Goal: Information Seeking & Learning: Learn about a topic

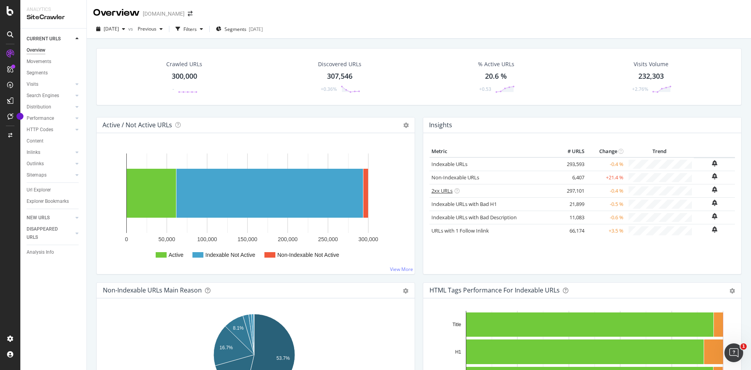
click at [439, 192] on link "2xx URLs" at bounding box center [442, 190] width 21 height 7
click at [455, 191] on icon at bounding box center [457, 190] width 5 height 5
click at [415, 191] on div "Active / Not Active URLs Chart (by Value) Chart (by Percentage) Table Expand Ex…" at bounding box center [255, 199] width 327 height 165
click at [468, 203] on link "Indexable URLs with Bad H1" at bounding box center [464, 203] width 65 height 7
